Goal: Information Seeking & Learning: Learn about a topic

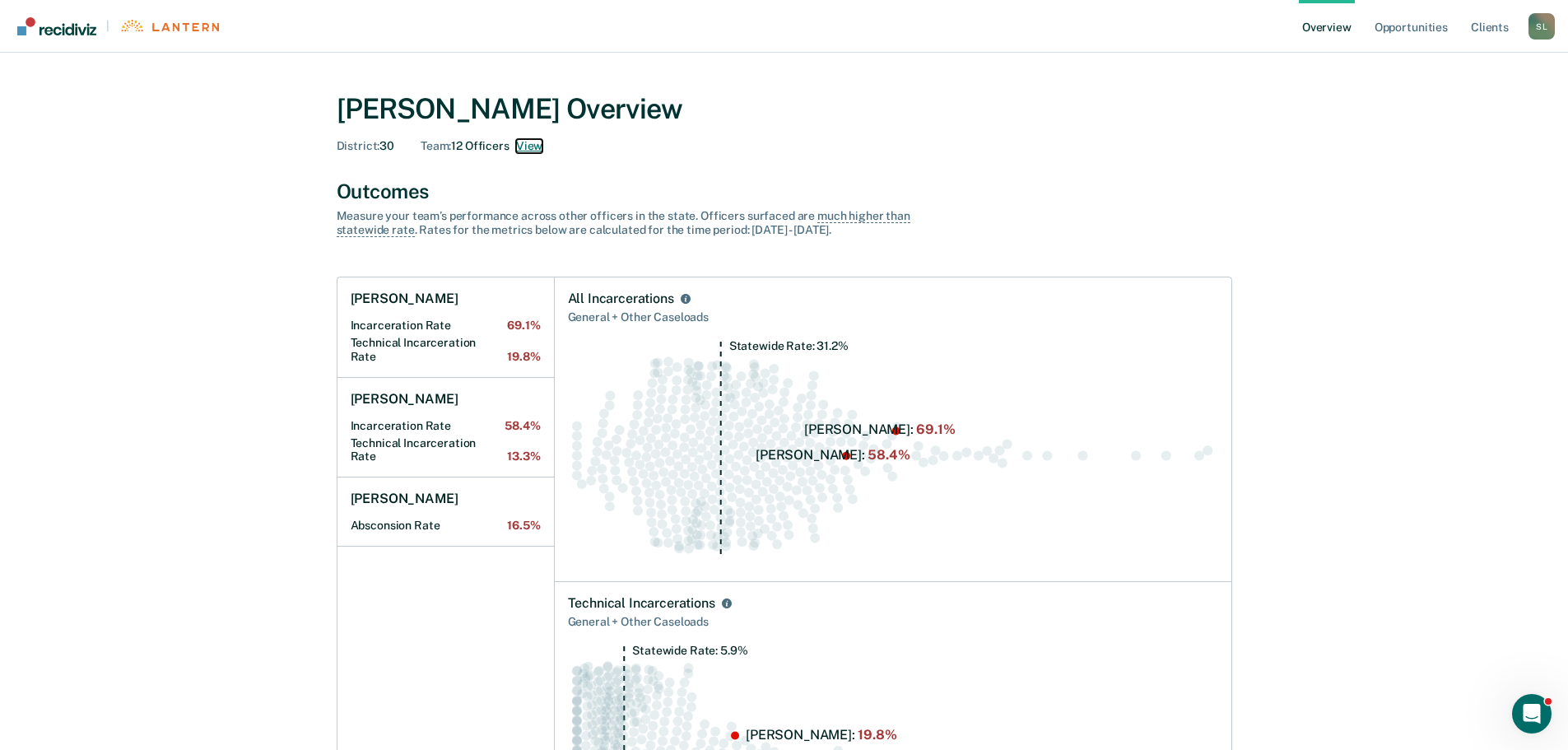
click at [538, 147] on button "View" at bounding box center [529, 146] width 27 height 14
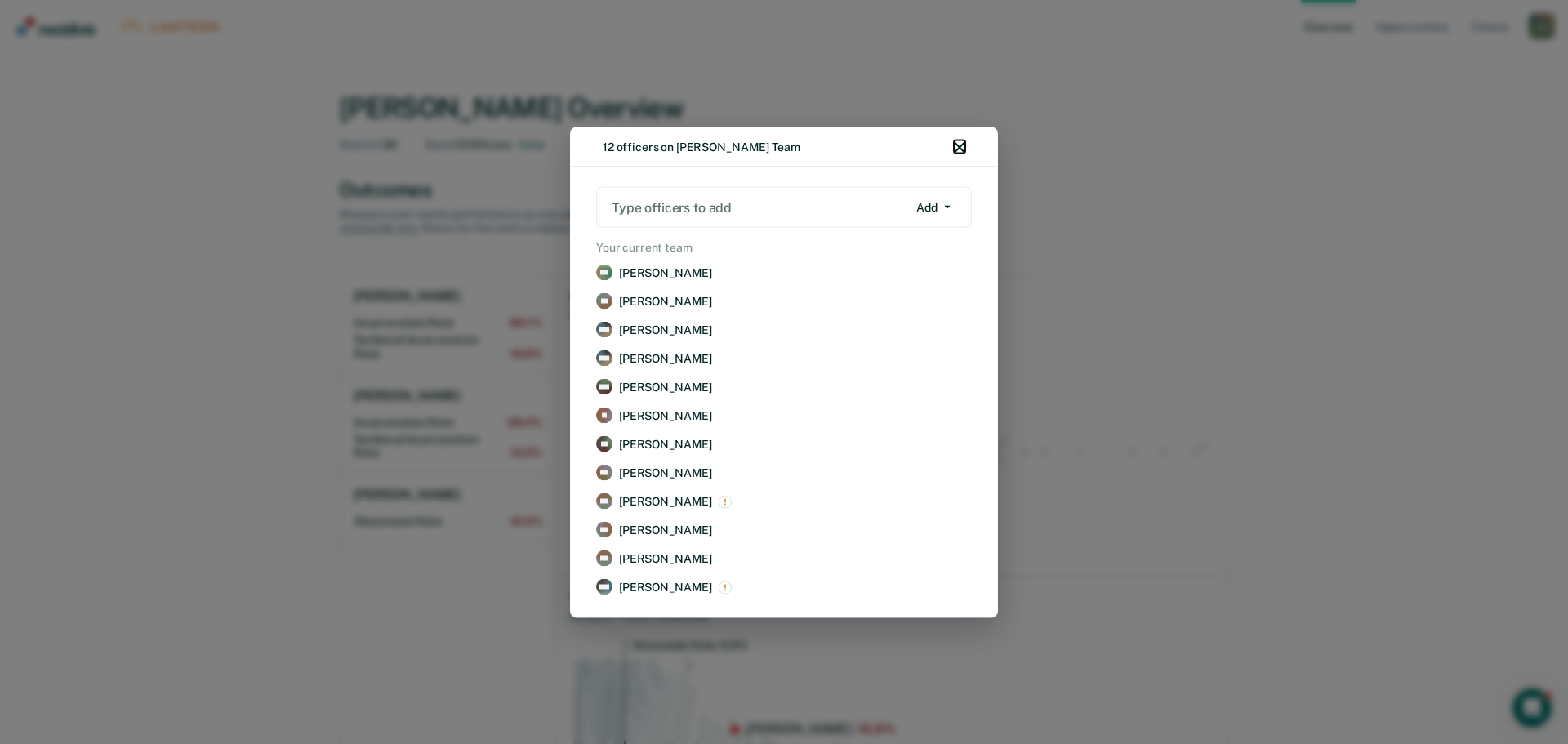
click at [960, 151] on icon "button" at bounding box center [959, 146] width 11 height 11
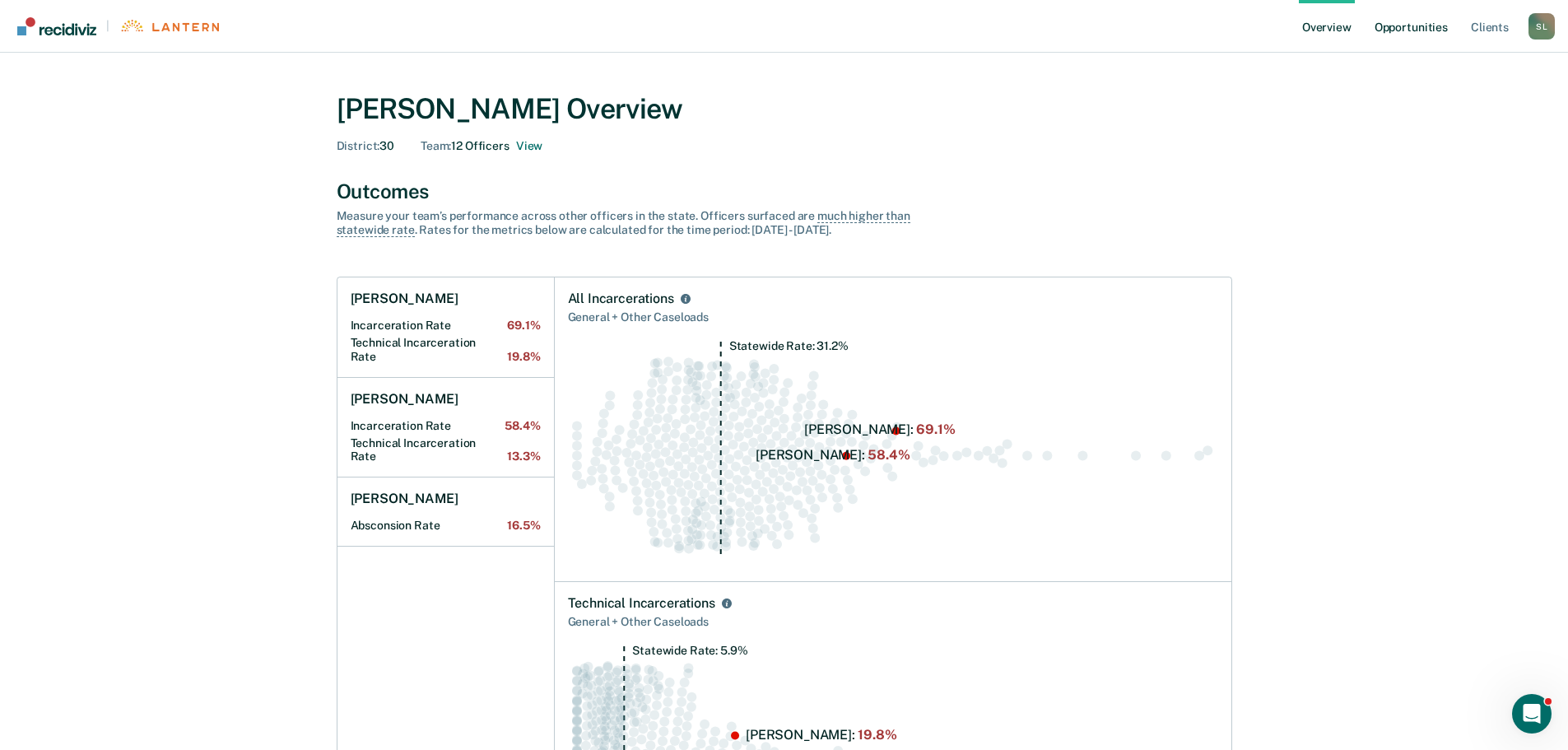
click at [1402, 31] on link "Opportunities" at bounding box center [1411, 26] width 80 height 52
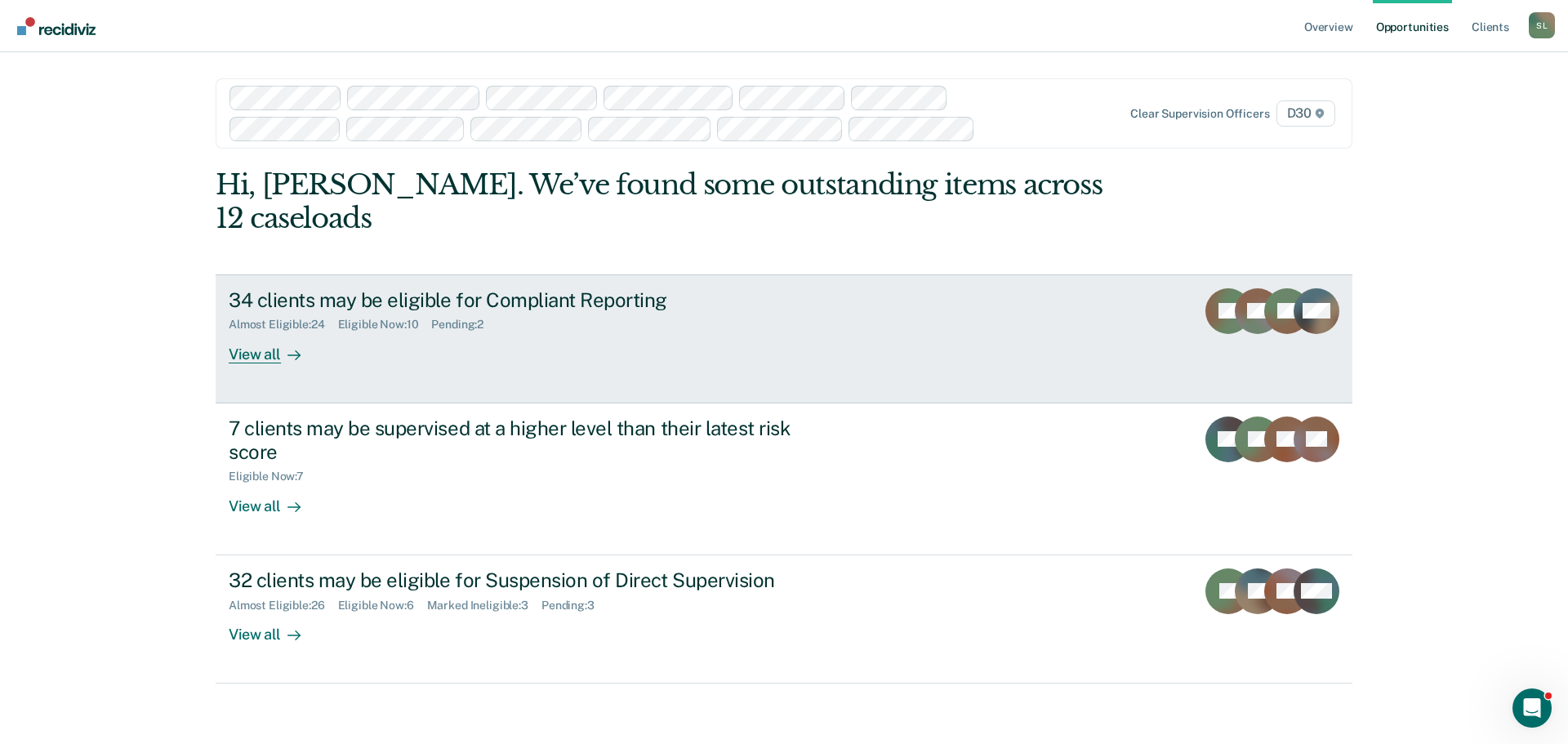
click at [247, 332] on div "View all" at bounding box center [274, 347] width 91 height 31
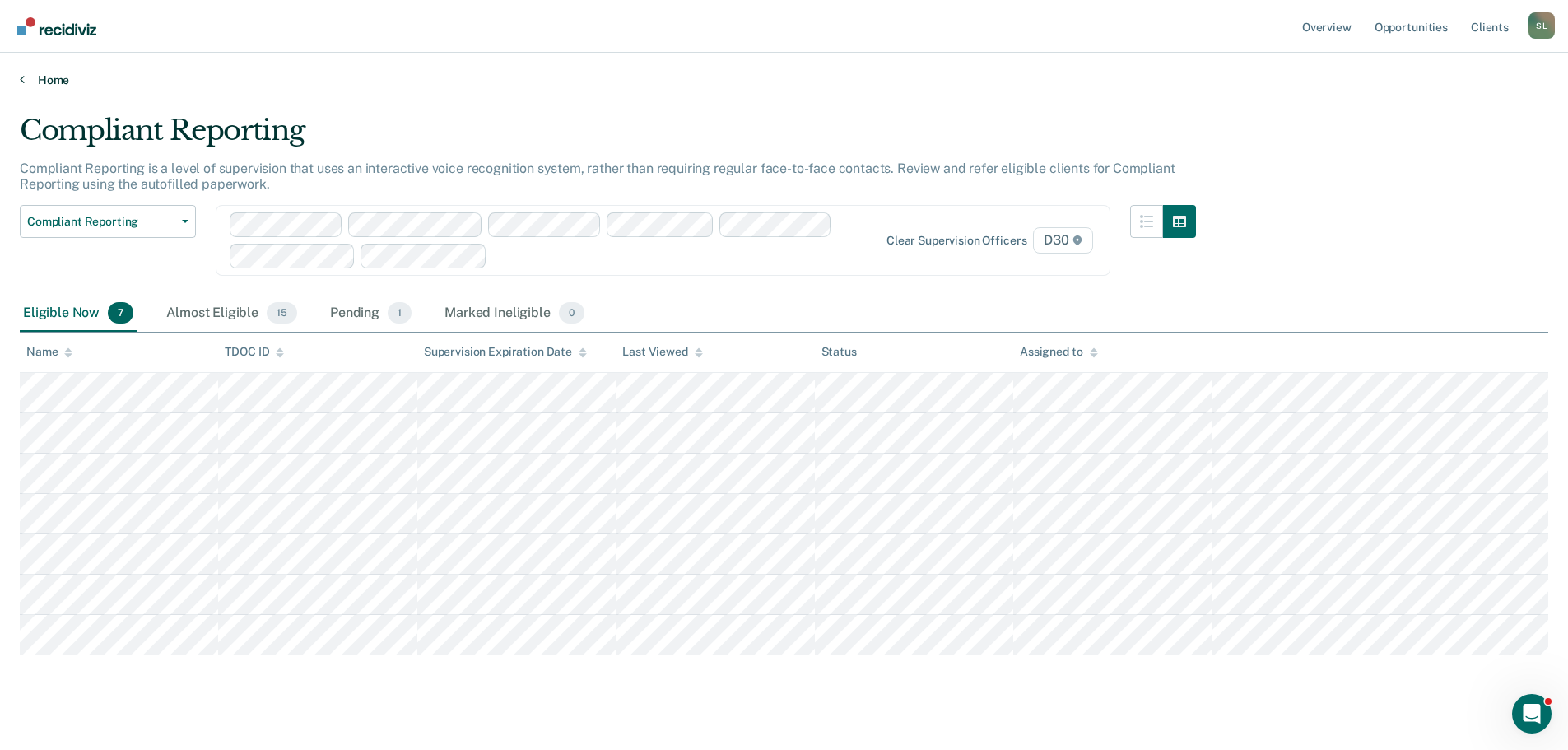
click at [56, 82] on link "Home" at bounding box center [784, 79] width 1529 height 15
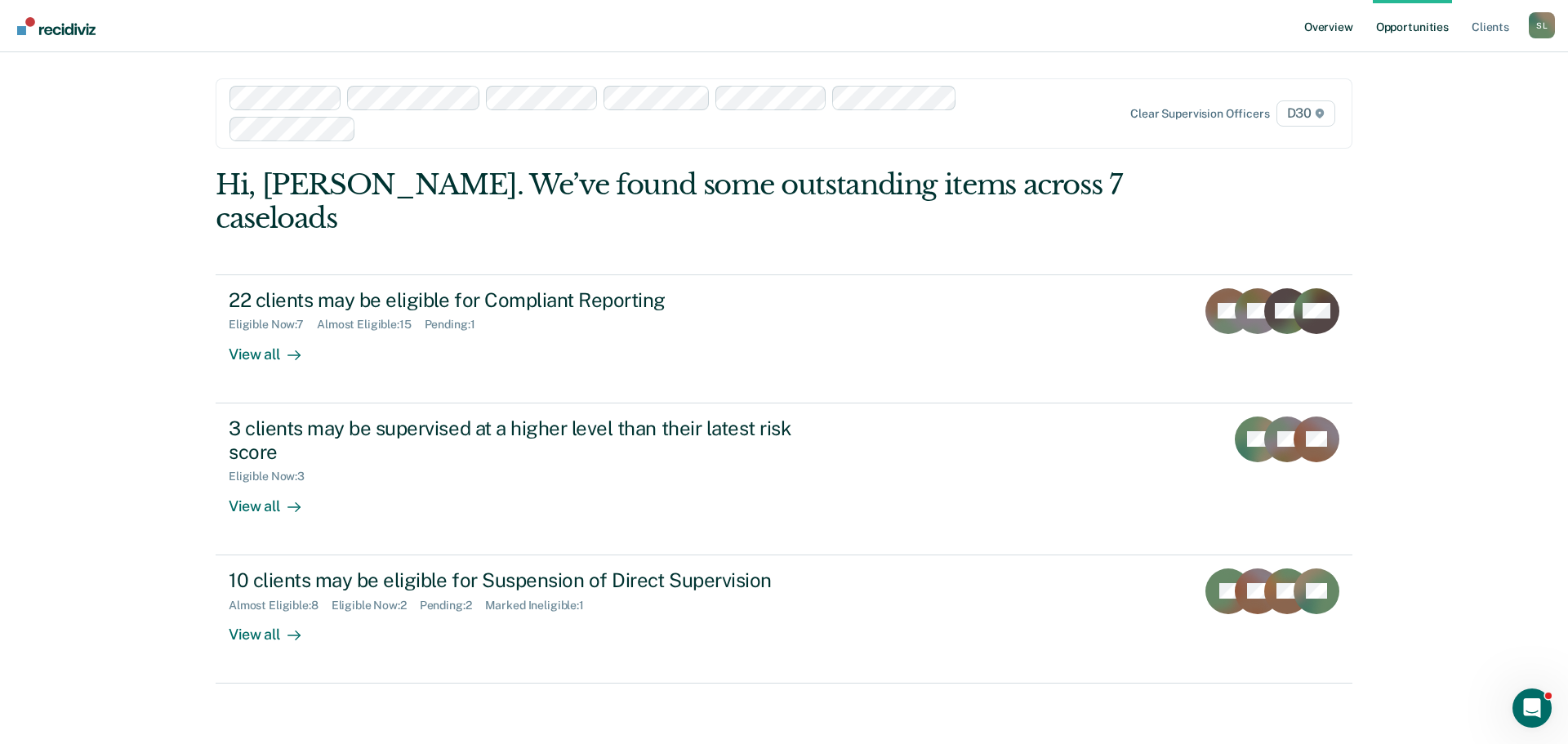
click at [1338, 33] on link "Overview" at bounding box center [1328, 26] width 55 height 52
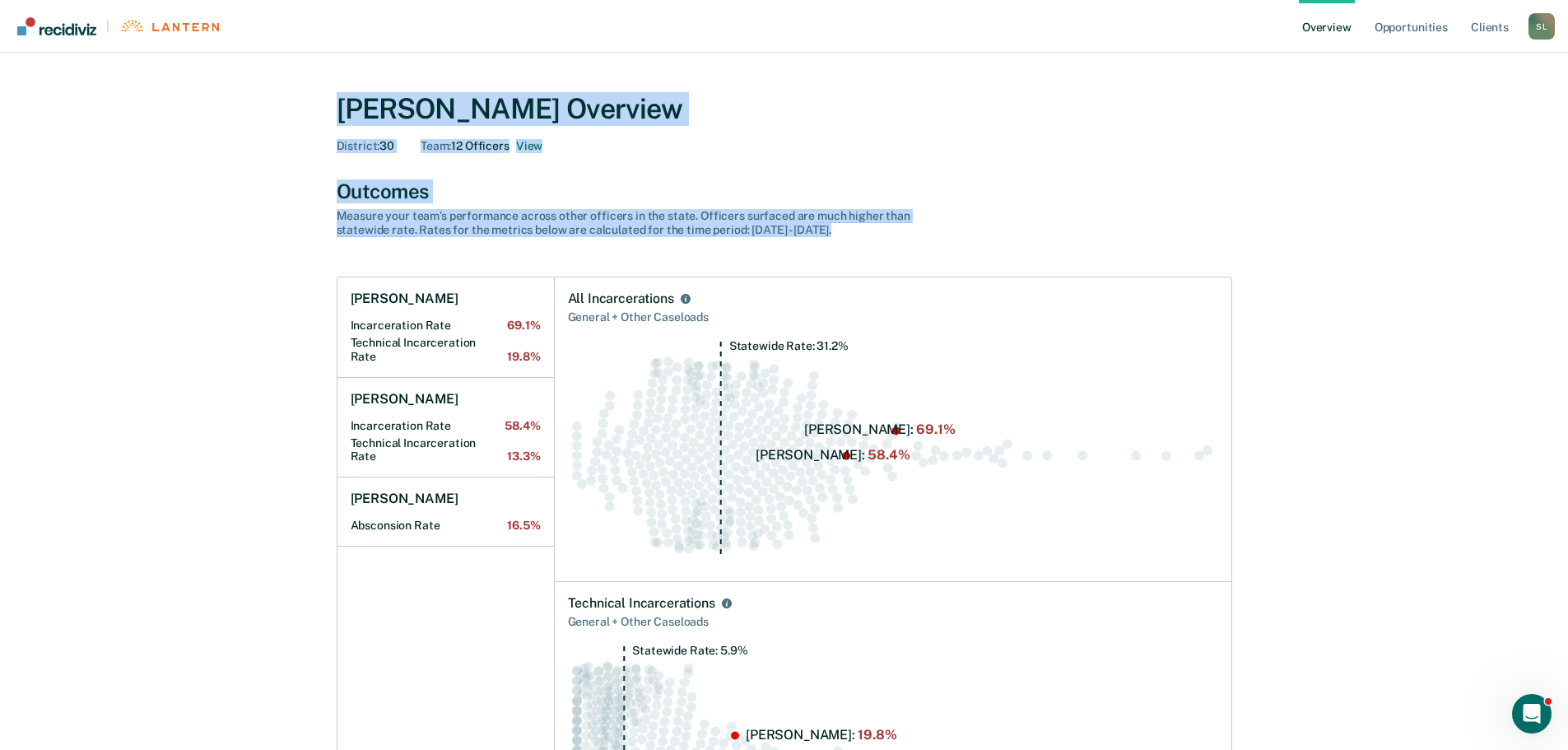
drag, startPoint x: 298, startPoint y: 111, endPoint x: 830, endPoint y: 229, distance: 544.9
click at [829, 229] on div "Measure your team’s performance across other officer s in the state. Officer s …" at bounding box center [625, 223] width 576 height 28
drag, startPoint x: 322, startPoint y: 106, endPoint x: 830, endPoint y: 242, distance: 525.9
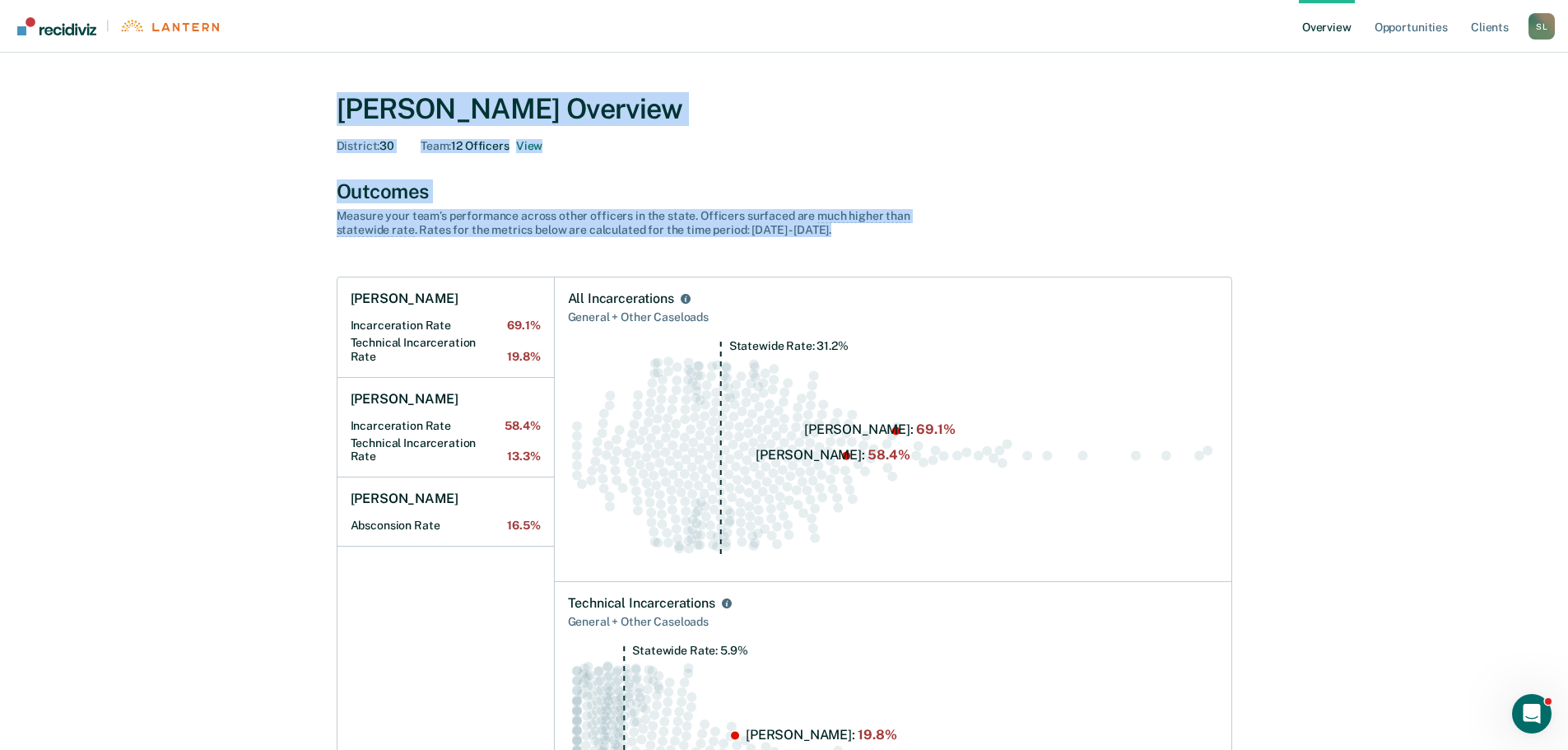
drag, startPoint x: 831, startPoint y: 240, endPoint x: 1041, endPoint y: 275, distance: 212.9
click at [830, 243] on div "Outcomes Measure your team’s performance across other officer s in the state. O…" at bounding box center [785, 686] width 896 height 1013
click at [843, 229] on div "Measure your team’s performance across other officer s in the state. Officer s …" at bounding box center [625, 223] width 576 height 28
drag, startPoint x: 840, startPoint y: 231, endPoint x: 830, endPoint y: 232, distance: 10.0
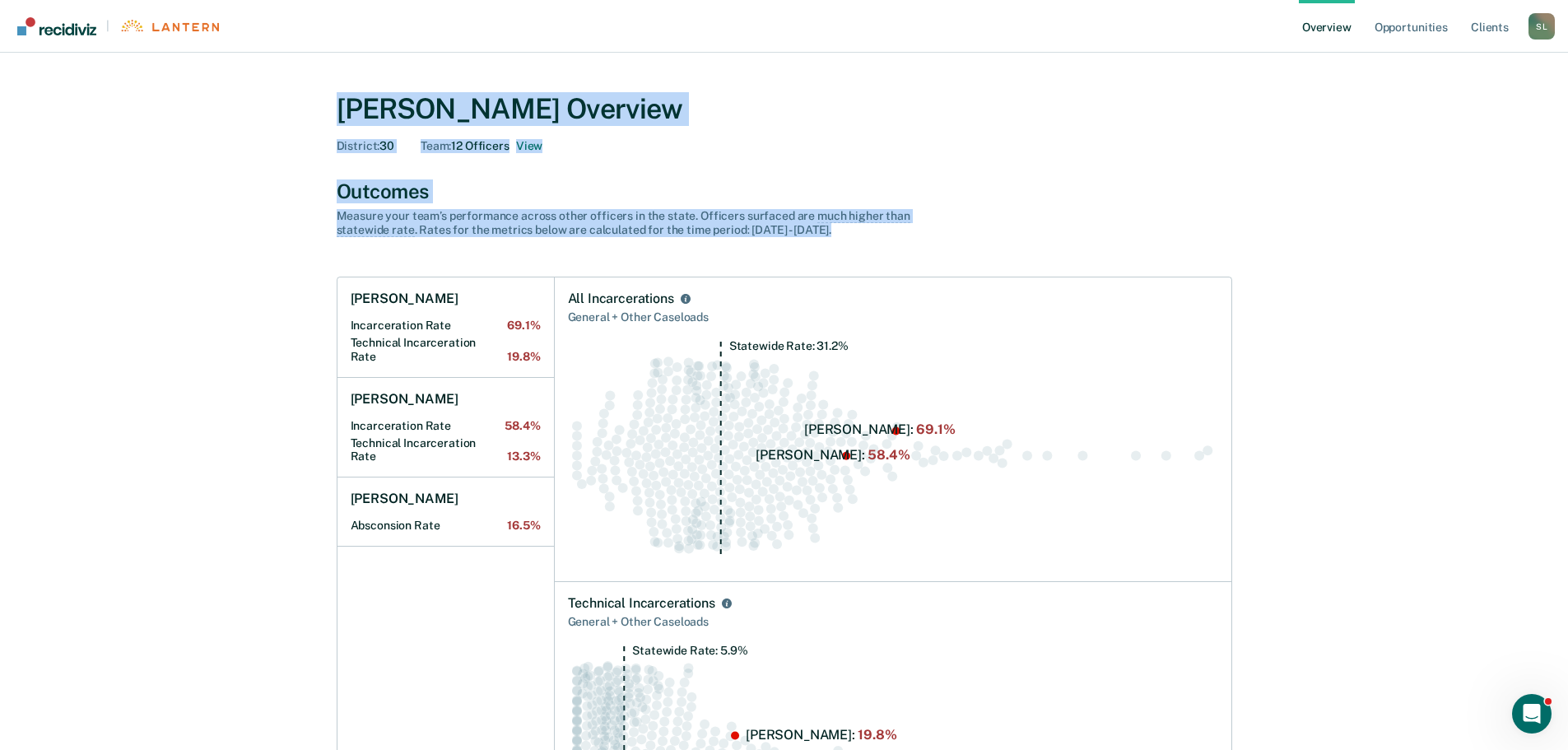
click at [839, 232] on div "Measure your team’s performance across other officer s in the state. Officer s …" at bounding box center [625, 223] width 576 height 28
click at [816, 244] on div "Outcomes Measure your team’s performance across other officer s in the state. O…" at bounding box center [785, 686] width 896 height 1013
drag, startPoint x: 833, startPoint y: 230, endPoint x: 316, endPoint y: 106, distance: 531.7
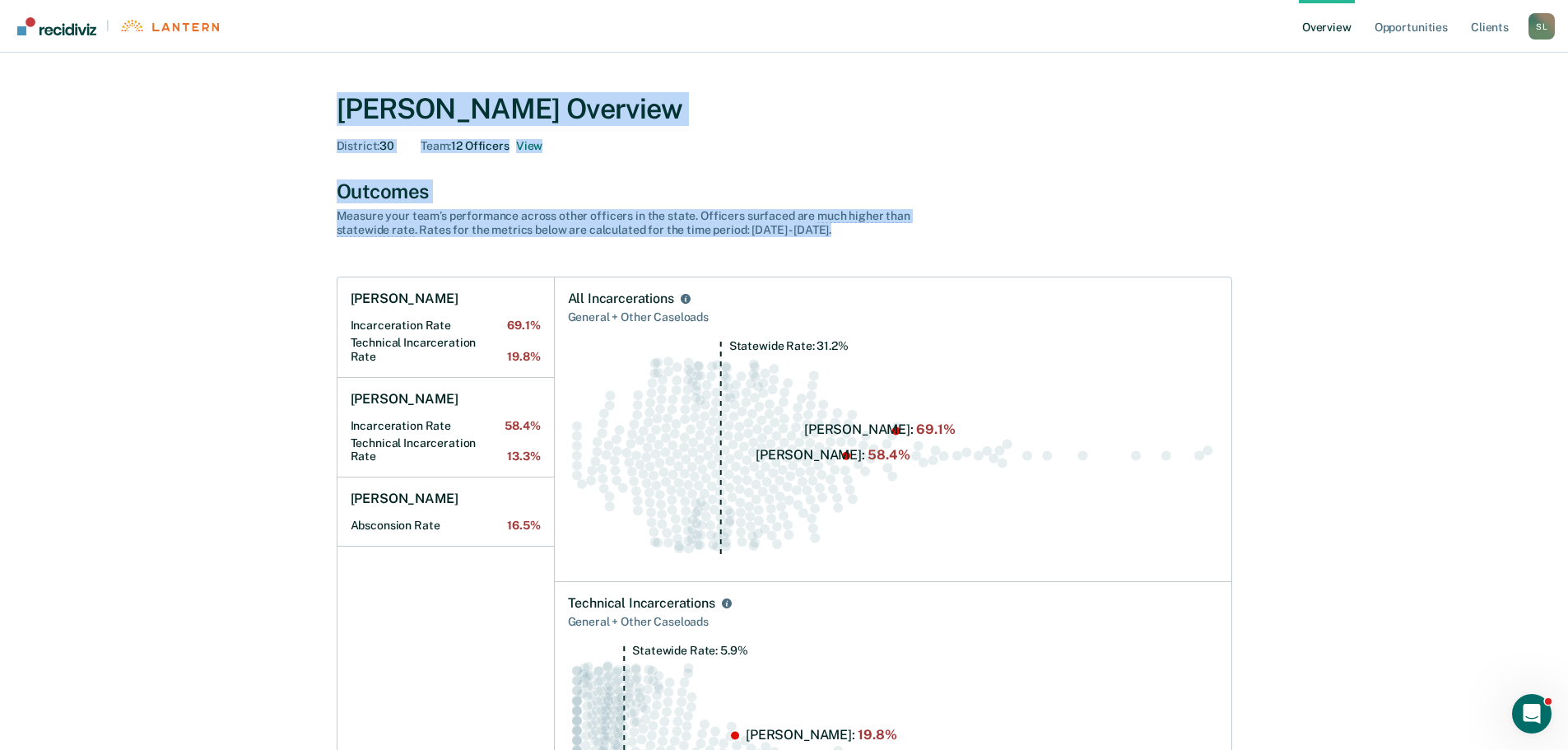
drag, startPoint x: 341, startPoint y: 105, endPoint x: 844, endPoint y: 230, distance: 518.3
click at [842, 232] on div "Measure your team’s performance across other officer s in the state. Officer s …" at bounding box center [625, 223] width 576 height 28
drag, startPoint x: 829, startPoint y: 227, endPoint x: 275, endPoint y: 93, distance: 570.0
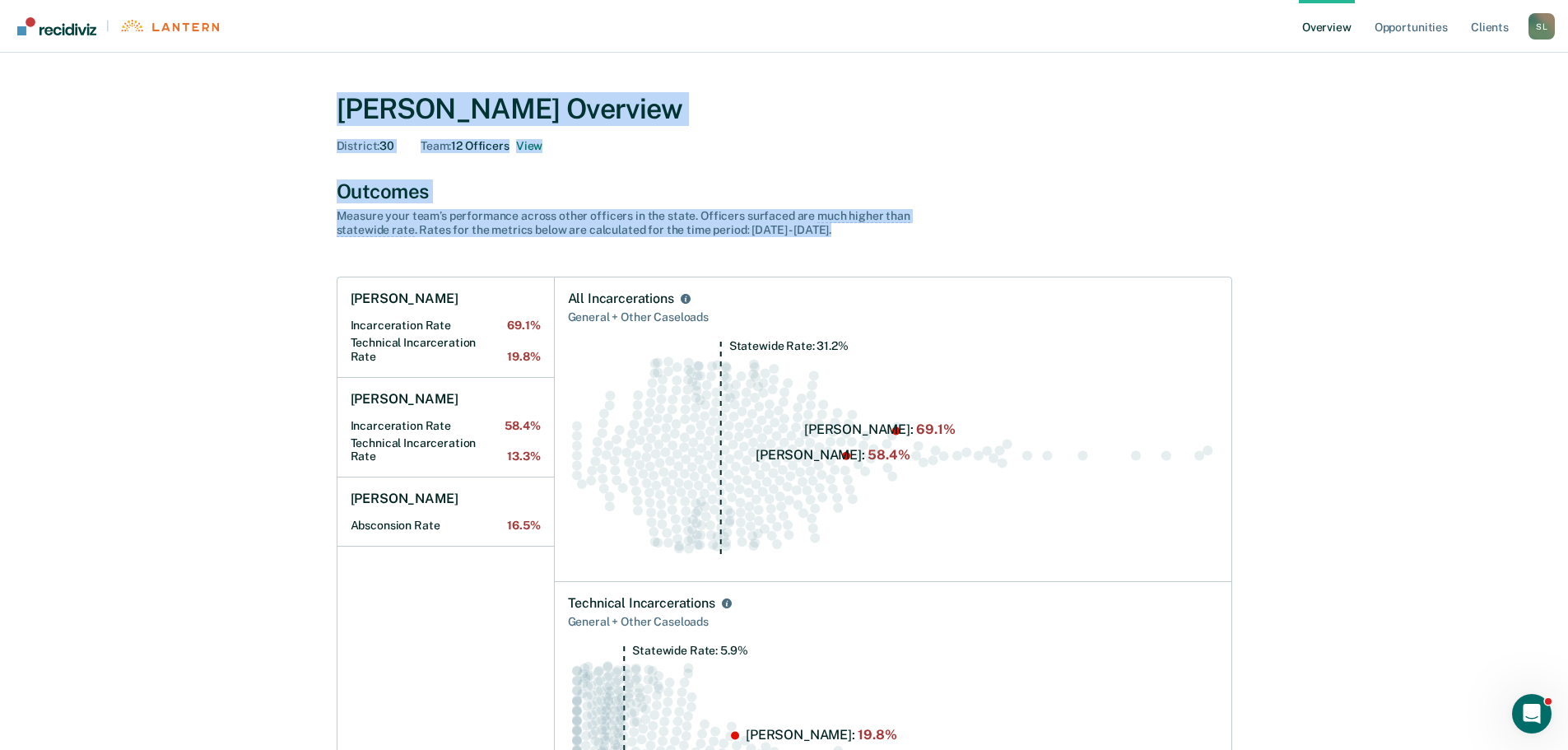
drag, startPoint x: 323, startPoint y: 102, endPoint x: 832, endPoint y: 230, distance: 524.8
click at [832, 231] on div "Measure your team’s performance across other officer s in the state. Officer s …" at bounding box center [625, 223] width 576 height 28
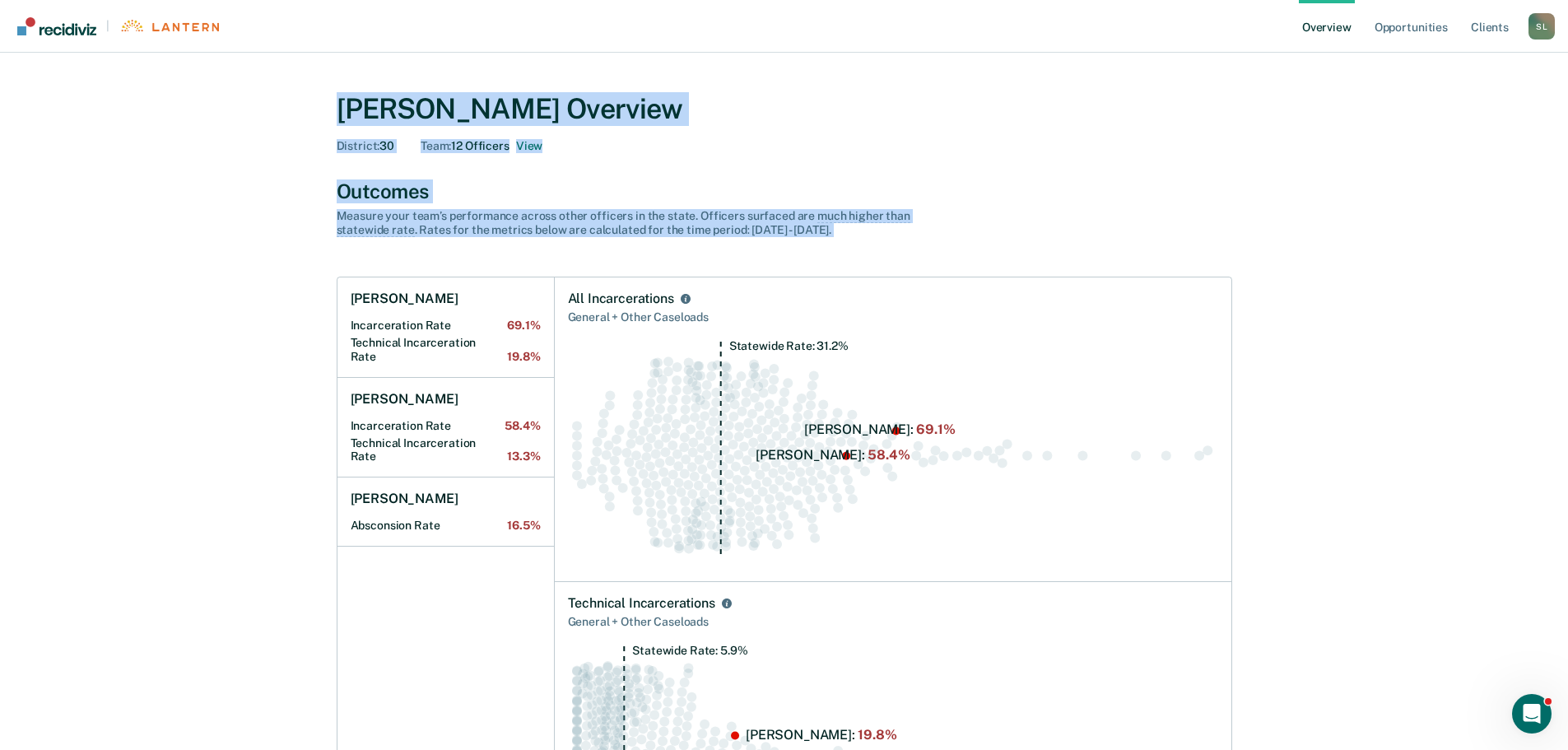
drag, startPoint x: 832, startPoint y: 230, endPoint x: 286, endPoint y: 88, distance: 564.2
drag, startPoint x: 286, startPoint y: 89, endPoint x: 311, endPoint y: 109, distance: 32.0
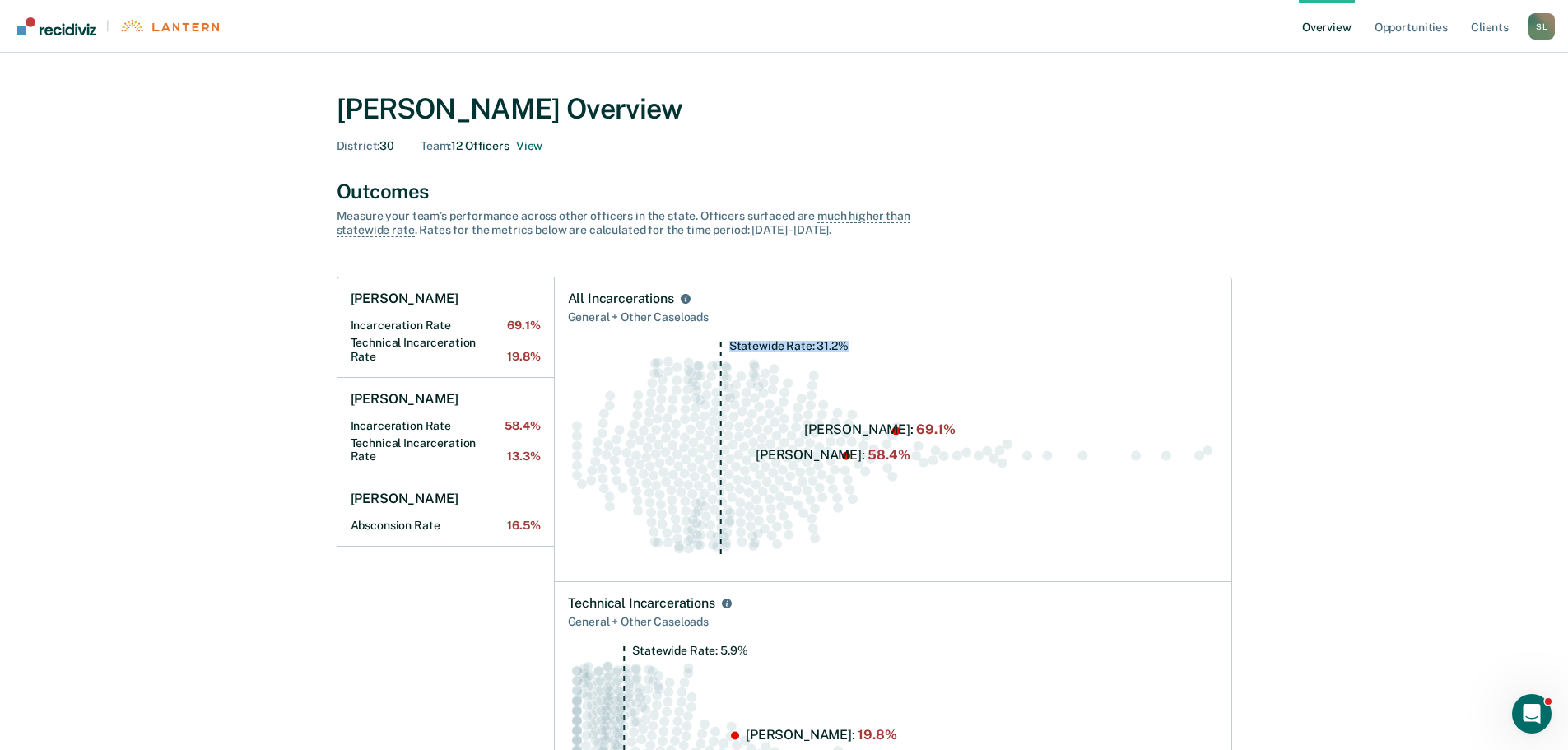
drag, startPoint x: 590, startPoint y: 344, endPoint x: 829, endPoint y: 508, distance: 289.9
click at [824, 508] on div "Statewide Rate: 31.2%" at bounding box center [893, 448] width 650 height 241
click at [925, 478] on icon "Statewide Rate: 31.2%" at bounding box center [893, 455] width 650 height 228
click at [528, 144] on button "View" at bounding box center [529, 146] width 27 height 14
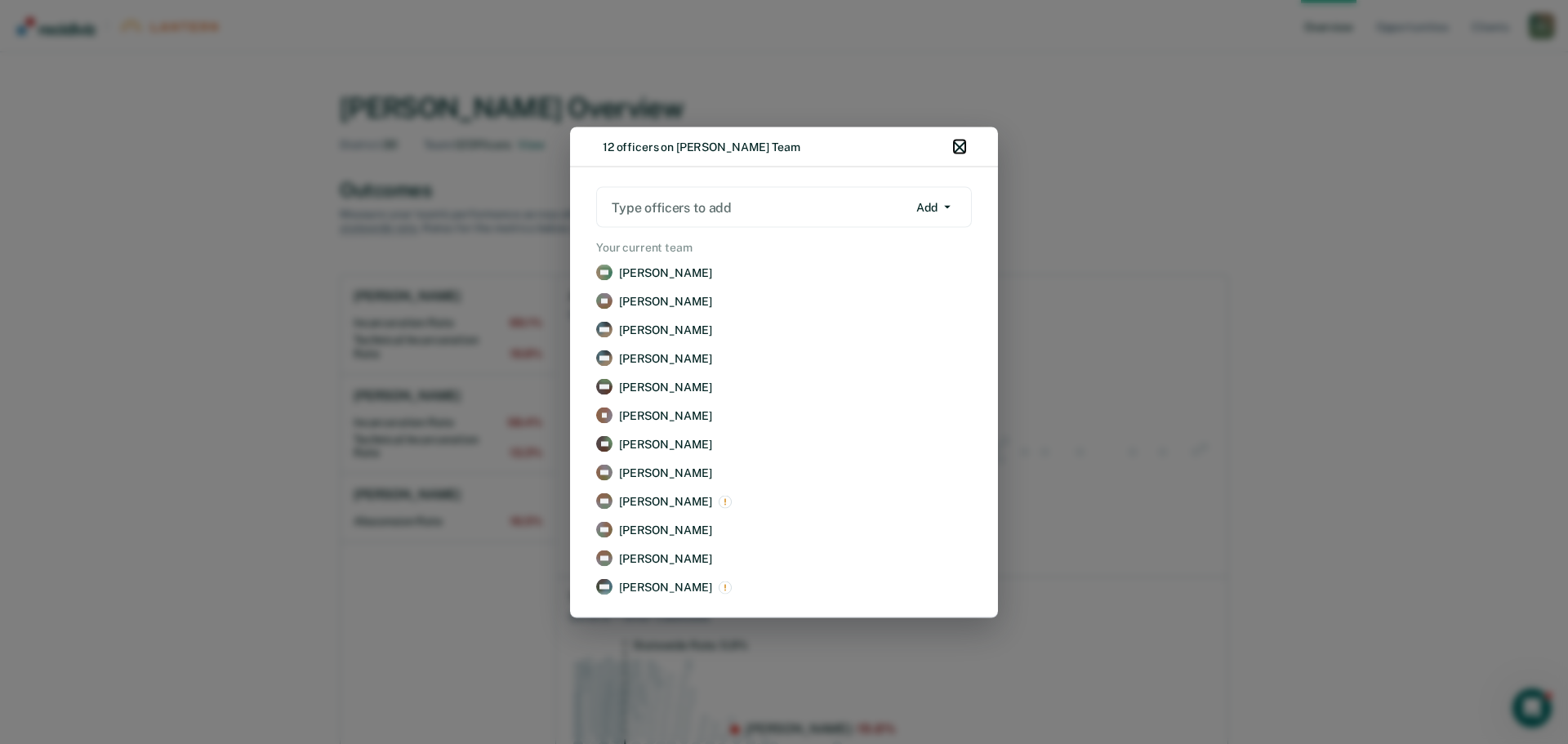
click at [959, 145] on icon "button" at bounding box center [959, 146] width 11 height 11
